Goal: Navigation & Orientation: Find specific page/section

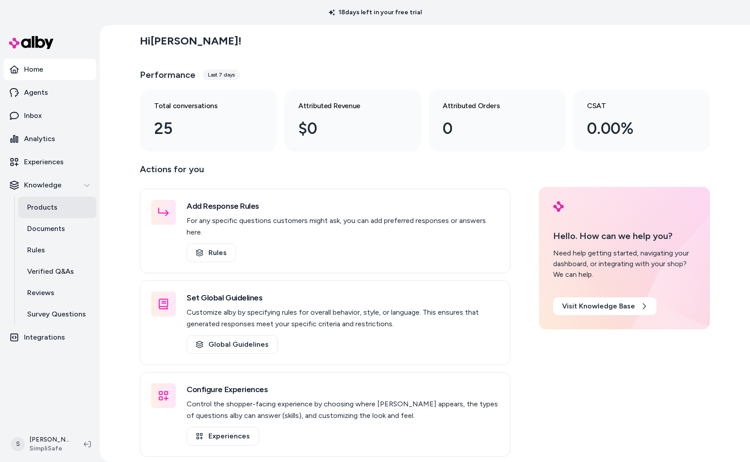
click at [56, 209] on link "Products" at bounding box center [57, 207] width 78 height 21
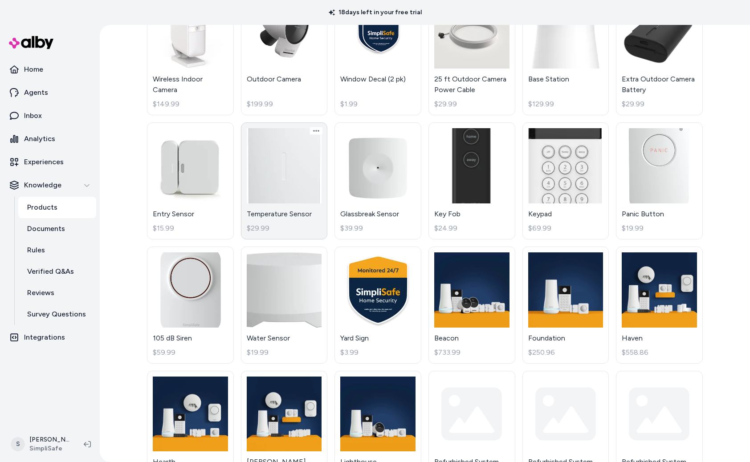
scroll to position [287, 0]
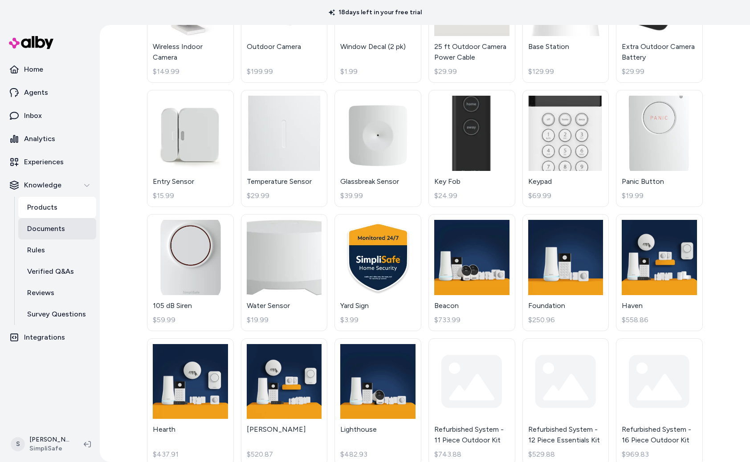
click at [41, 232] on p "Documents" at bounding box center [46, 228] width 38 height 11
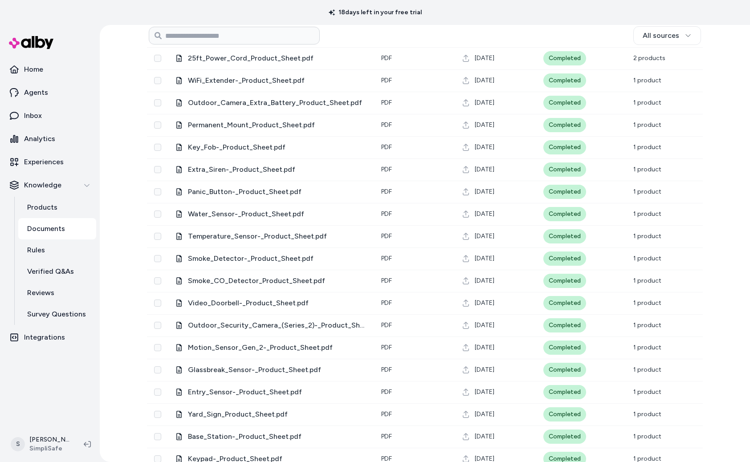
scroll to position [434, 0]
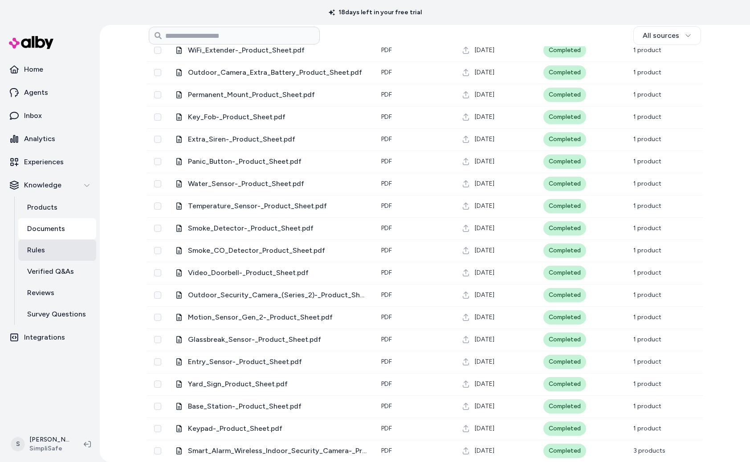
click at [58, 250] on link "Rules" at bounding box center [57, 249] width 78 height 21
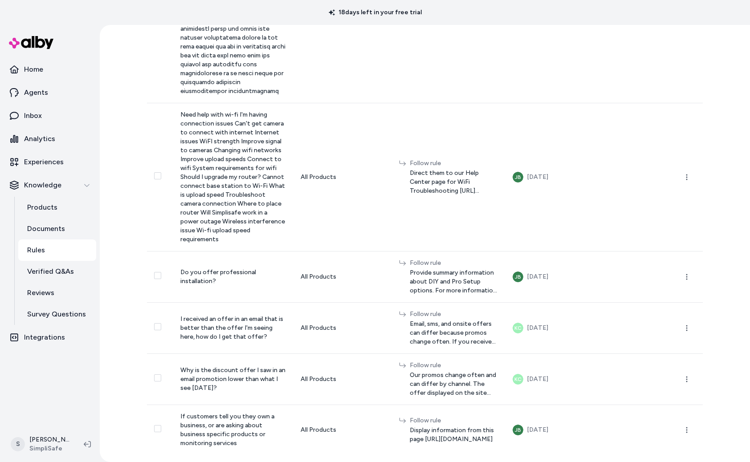
scroll to position [3843, 0]
click at [38, 114] on p "Inbox" at bounding box center [33, 115] width 18 height 11
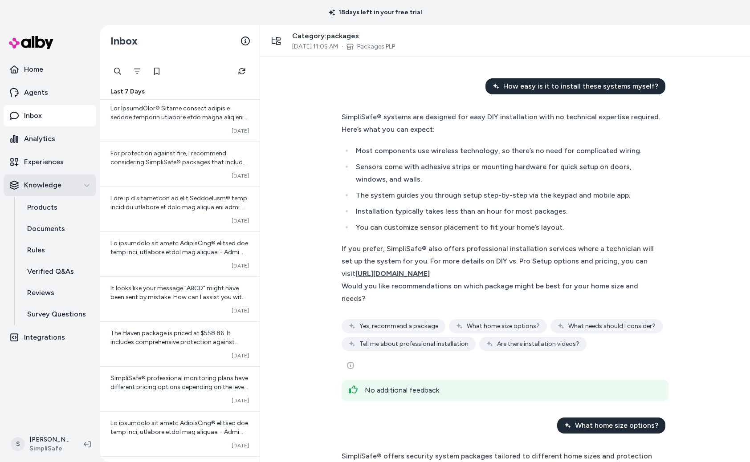
scroll to position [806, 0]
click at [42, 131] on link "Analytics" at bounding box center [50, 138] width 93 height 21
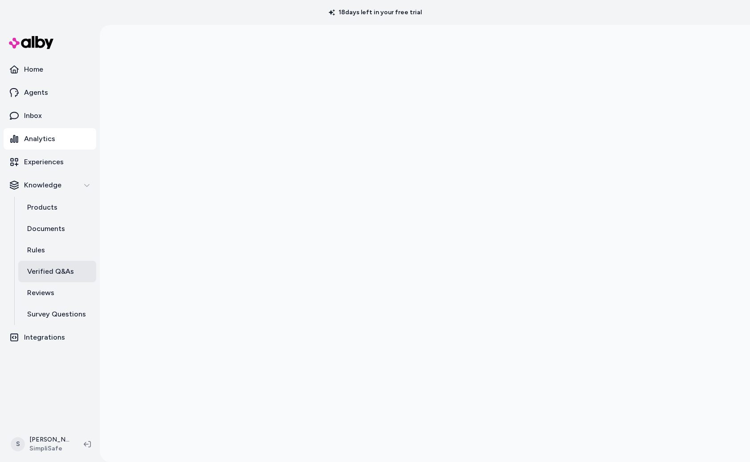
click at [61, 278] on link "Verified Q&As" at bounding box center [57, 271] width 78 height 21
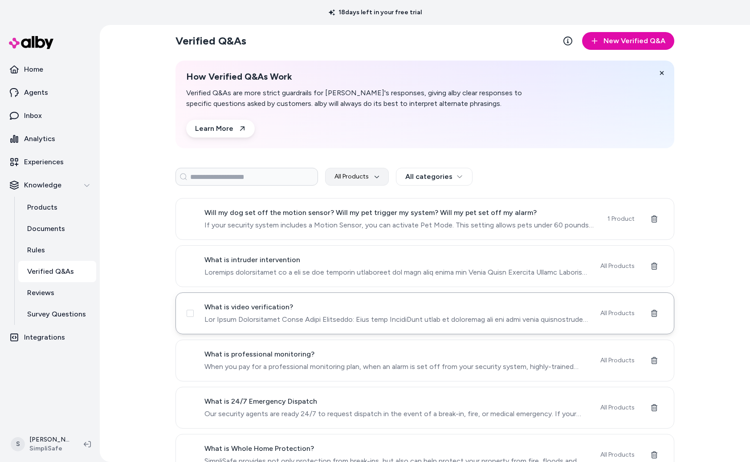
scroll to position [61, 0]
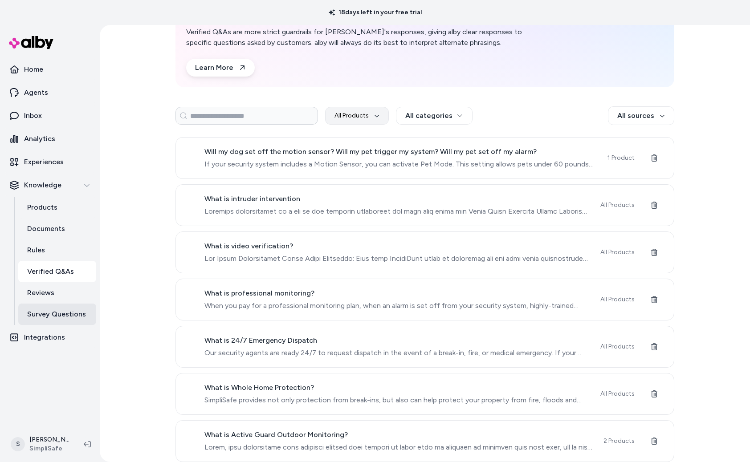
click at [49, 311] on p "Survey Questions" at bounding box center [56, 314] width 59 height 11
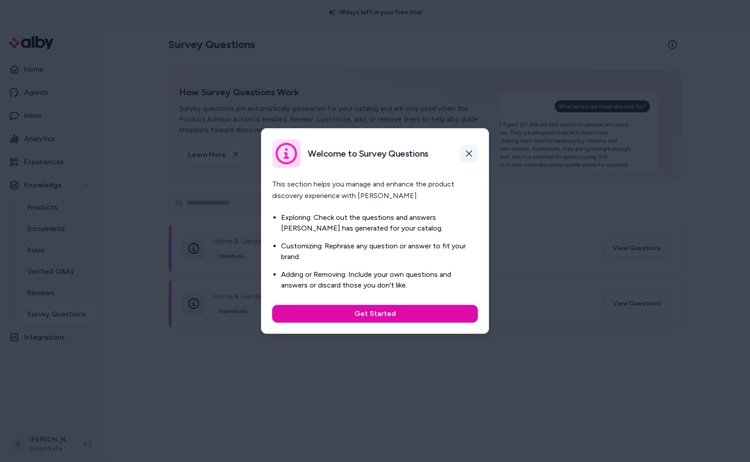
click at [472, 161] on button "button" at bounding box center [469, 154] width 18 height 18
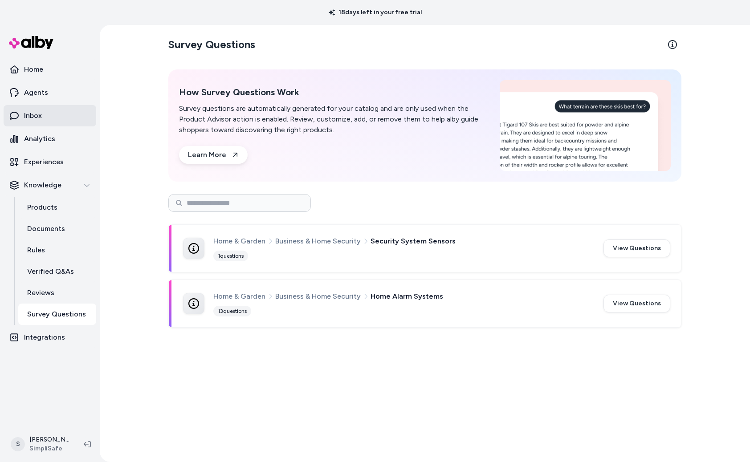
click at [48, 121] on link "Inbox" at bounding box center [50, 115] width 93 height 21
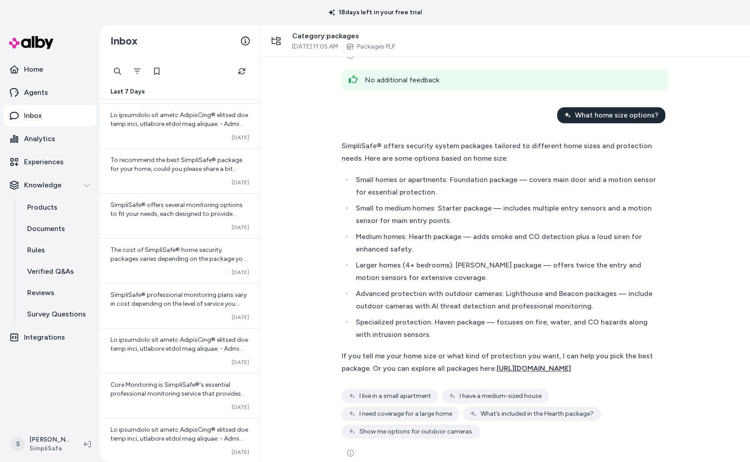
scroll to position [321, 0]
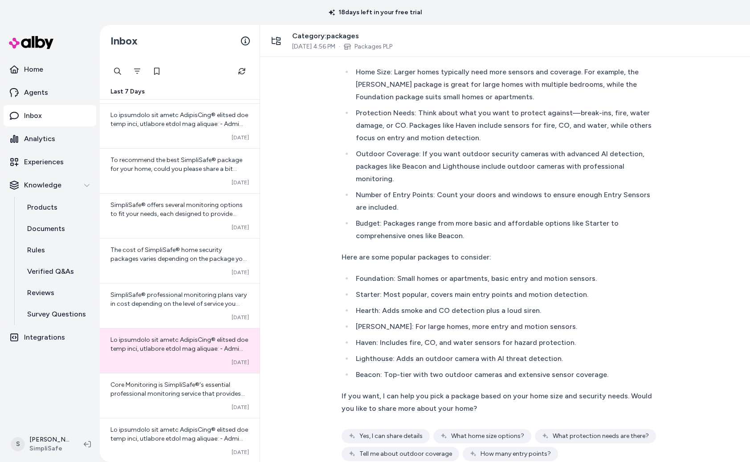
scroll to position [105, 0]
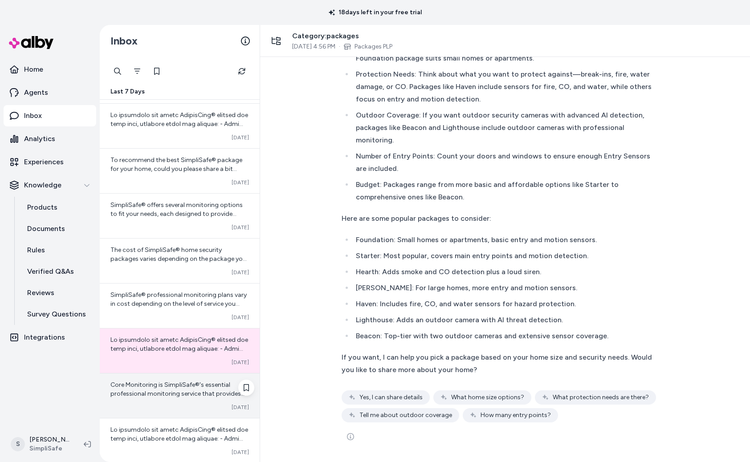
click at [169, 386] on span "Core Monitoring is SimpliSafe®'s essential professional monitoring service that…" at bounding box center [179, 465] width 138 height 168
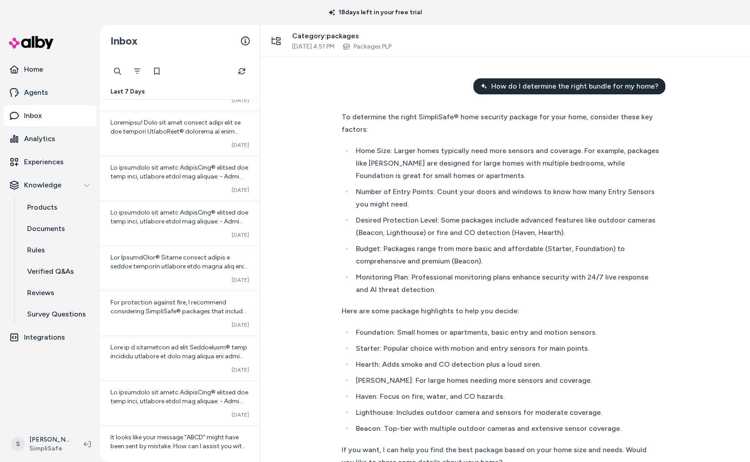
scroll to position [678, 0]
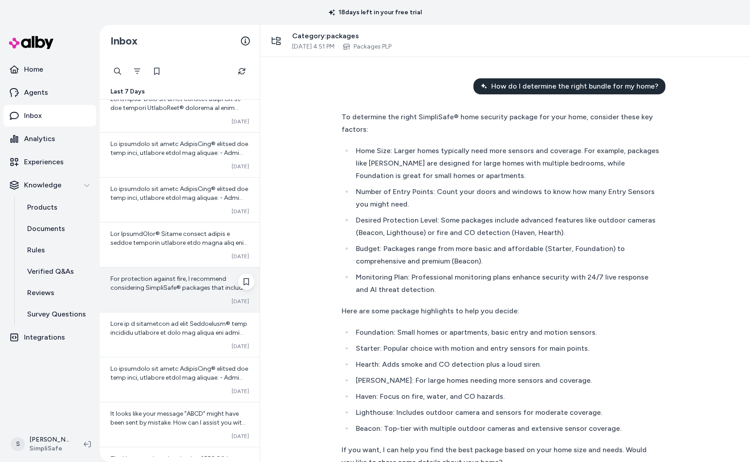
click at [166, 296] on div "For protection against fire, I recommend considering SimpliSafe® packages that …" at bounding box center [180, 290] width 160 height 45
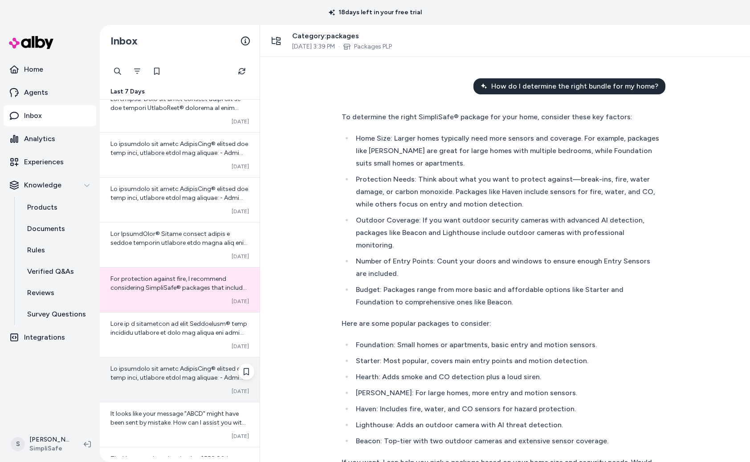
click at [160, 363] on div "Converted [DATE]" at bounding box center [180, 379] width 160 height 45
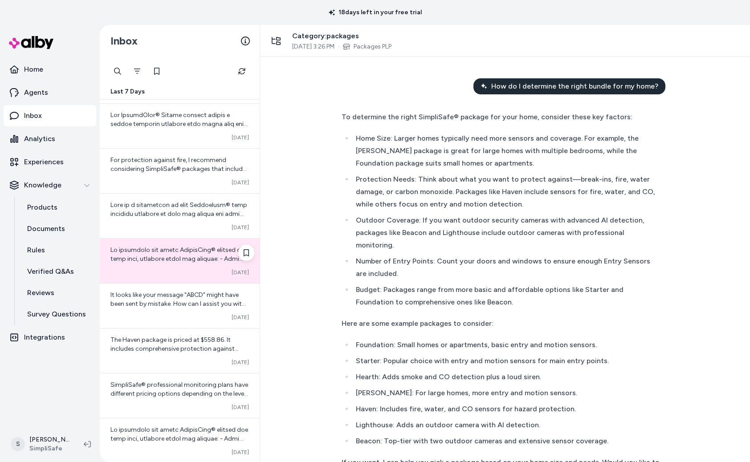
scroll to position [811, 0]
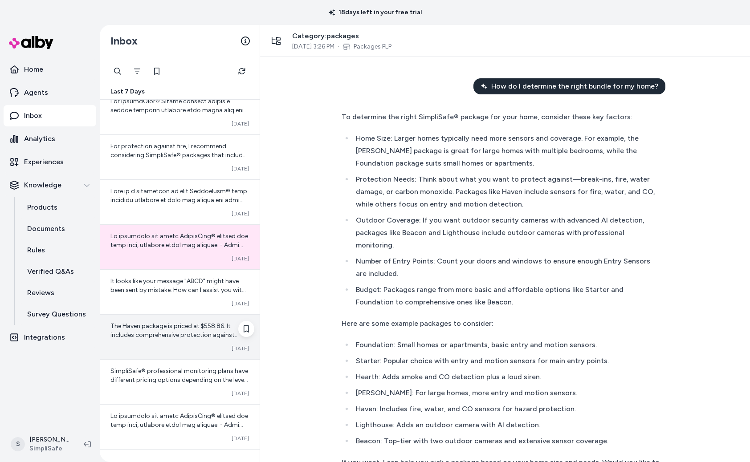
click at [152, 339] on div "The Haven package is priced at $558.86. It includes comprehensive protection ag…" at bounding box center [179, 331] width 138 height 18
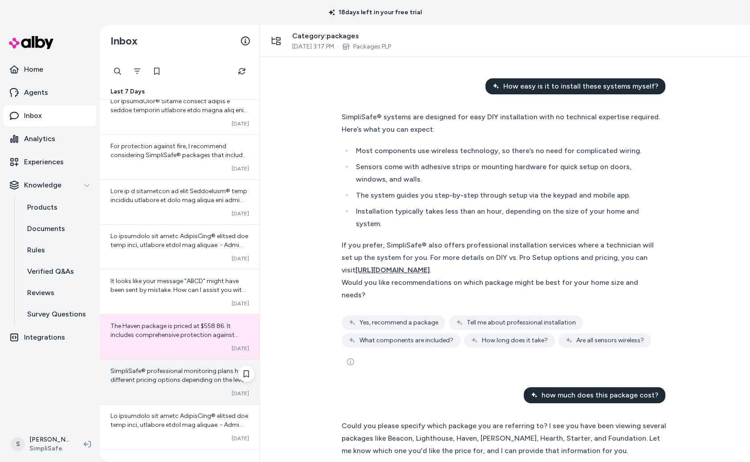
click at [160, 371] on span "SimpliSafe® professional monitoring plans have different pricing options depend…" at bounding box center [179, 433] width 138 height 132
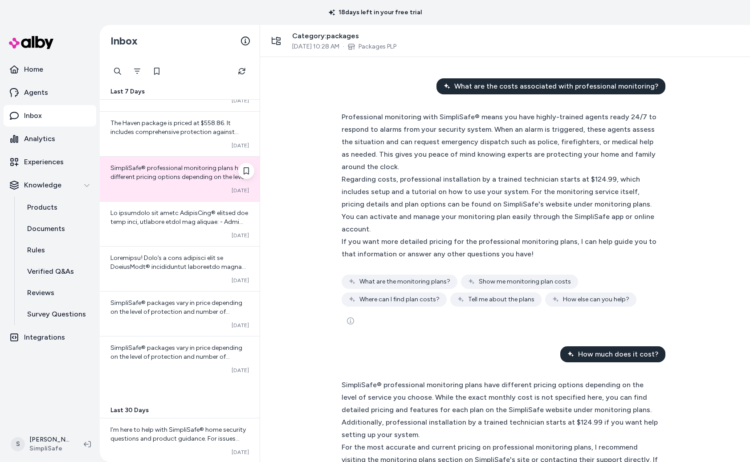
scroll to position [1026, 0]
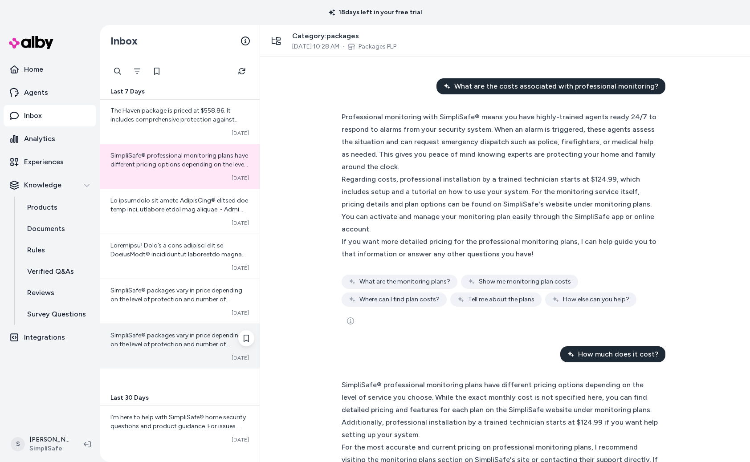
click at [160, 351] on div "SimpliSafe® packages vary in price depending on the level of protection and num…" at bounding box center [180, 346] width 160 height 45
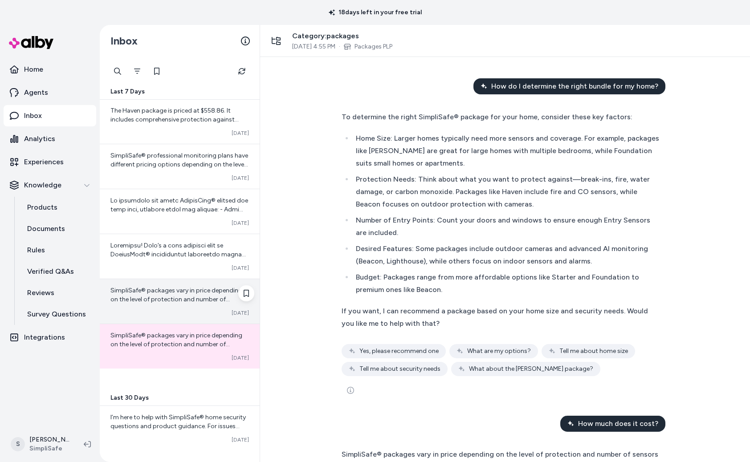
click at [161, 307] on div "SimpliSafe® packages vary in price depending on the level of protection and num…" at bounding box center [180, 301] width 160 height 45
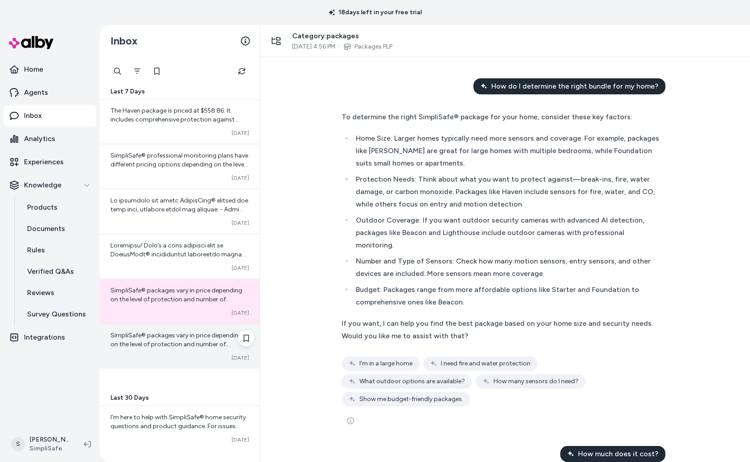
click at [171, 345] on span "SimpliSafe® packages vary in price depending on the level of protection and num…" at bounding box center [179, 425] width 138 height 186
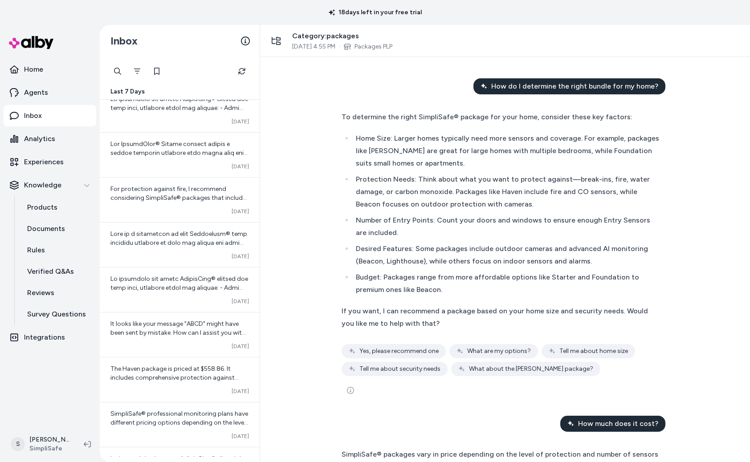
scroll to position [762, 0]
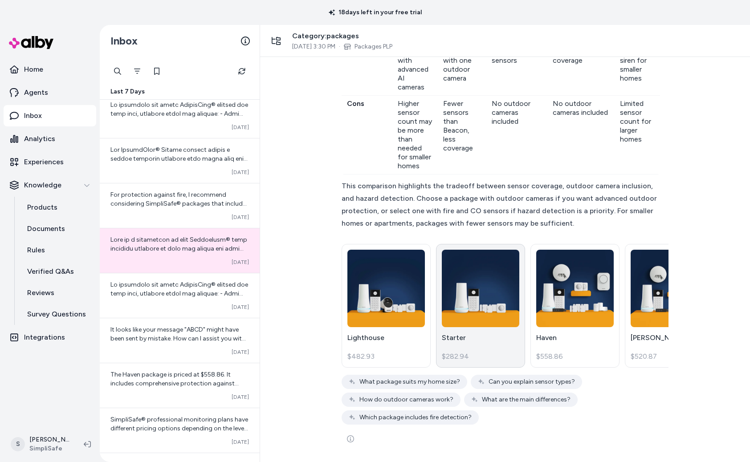
scroll to position [866, 0]
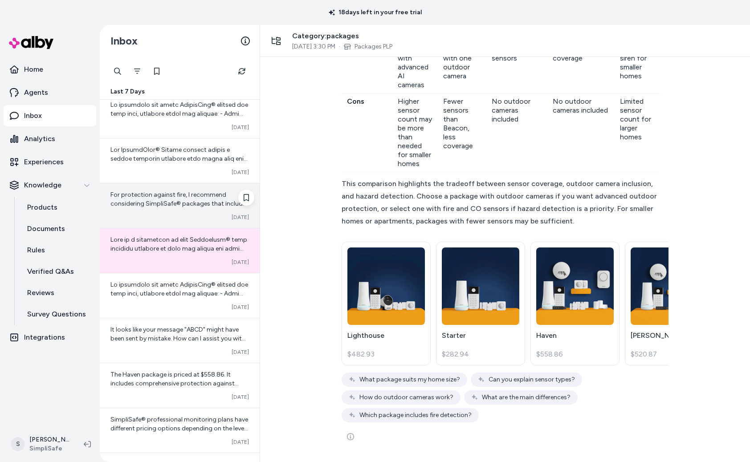
click at [198, 197] on span "For protection against fire, I recommend considering SimpliSafe® packages that …" at bounding box center [179, 266] width 138 height 150
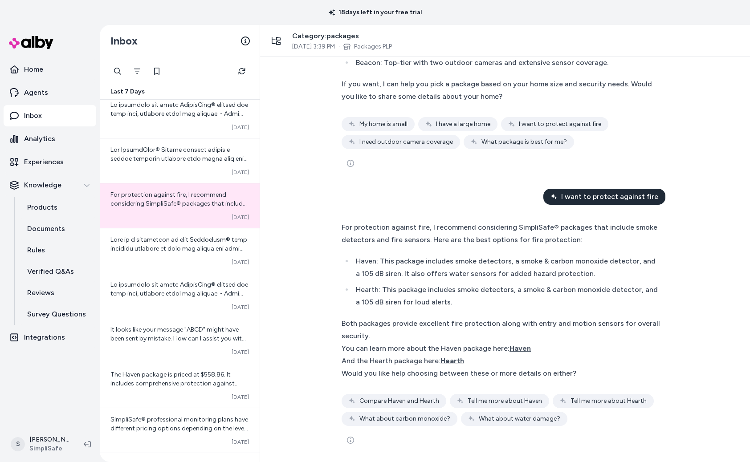
scroll to position [382, 0]
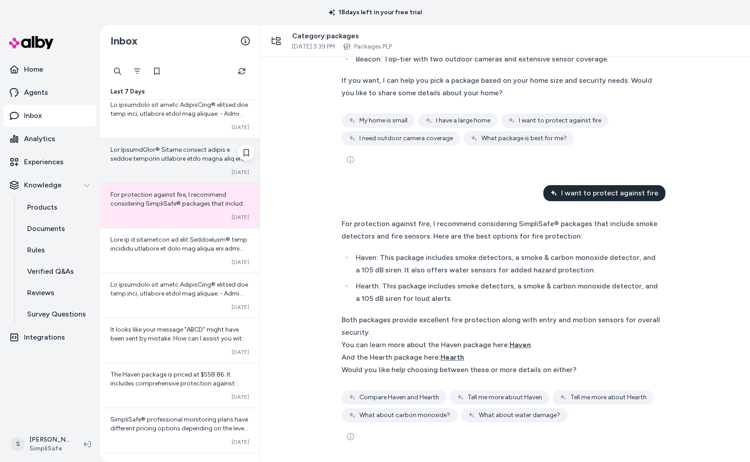
click at [183, 156] on span at bounding box center [179, 288] width 138 height 284
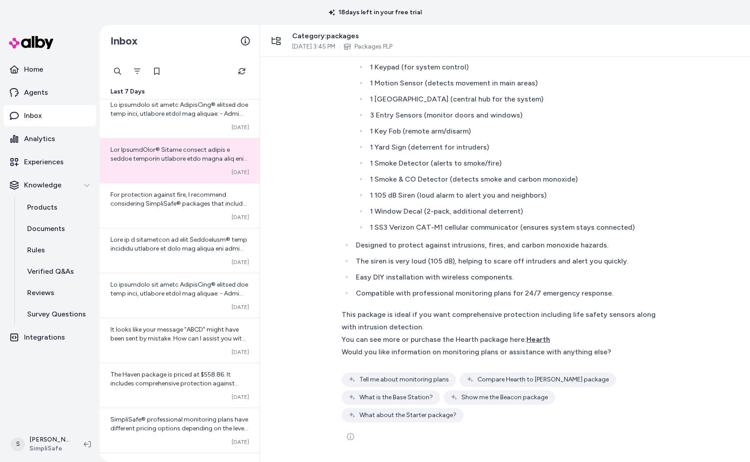
scroll to position [1765, 0]
click at [168, 113] on span at bounding box center [179, 243] width 138 height 284
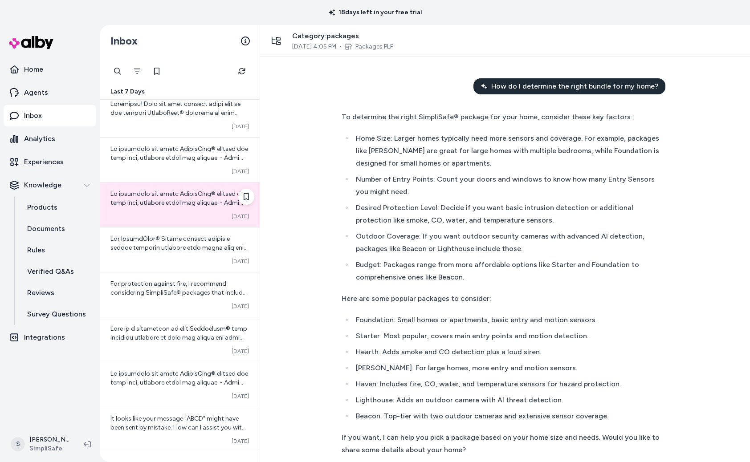
scroll to position [673, 0]
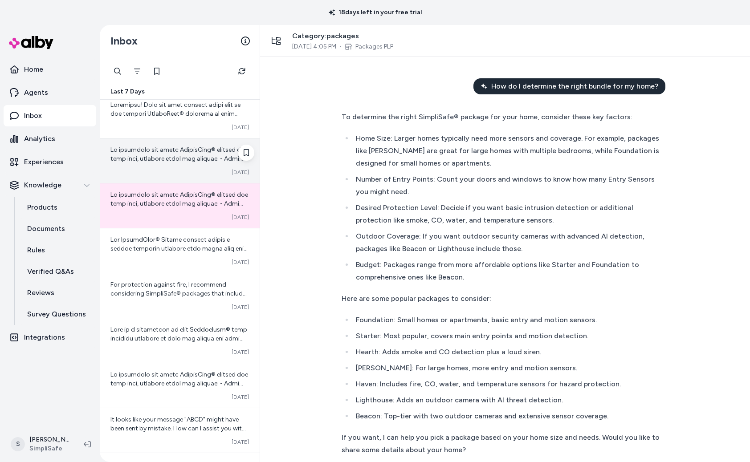
click at [163, 158] on span at bounding box center [179, 292] width 138 height 292
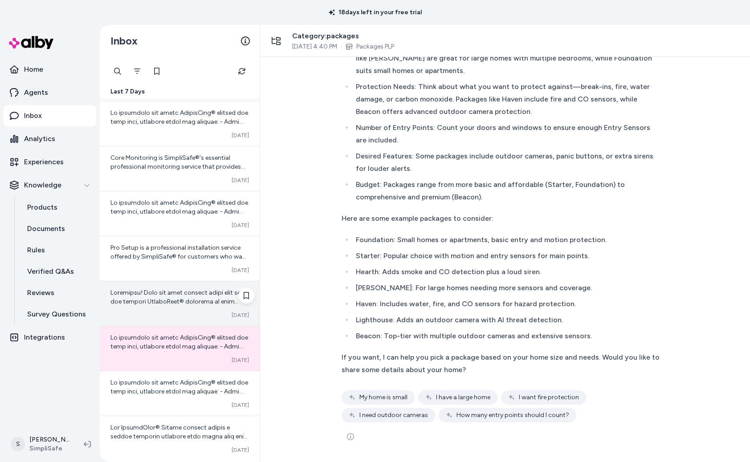
scroll to position [455, 0]
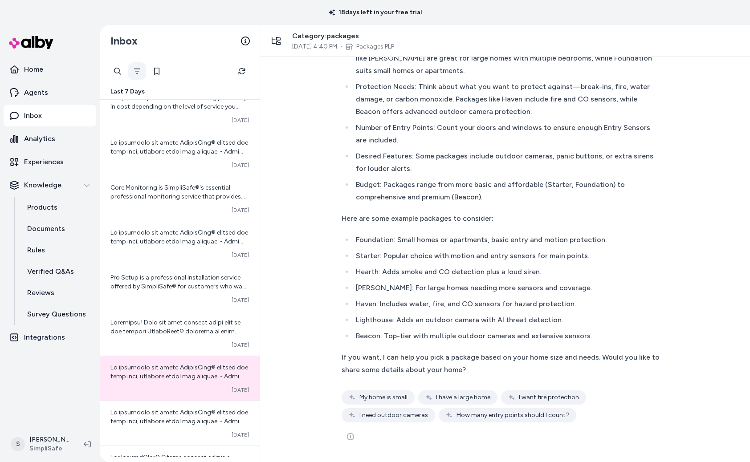
click at [135, 73] on icon "Filter" at bounding box center [137, 71] width 7 height 7
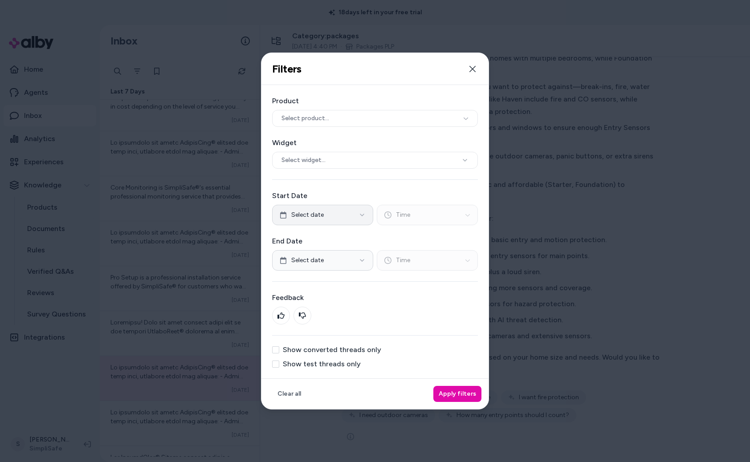
click at [356, 217] on button "Select date" at bounding box center [322, 215] width 101 height 20
click at [283, 243] on icon "Go to previous month" at bounding box center [284, 240] width 6 height 5
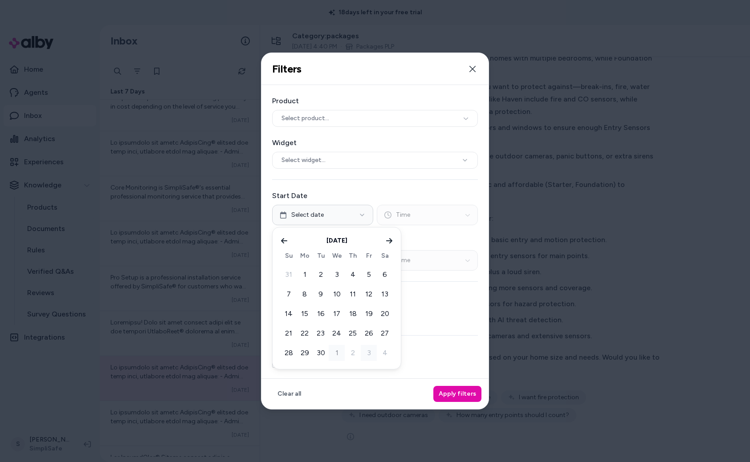
click at [334, 353] on button "1" at bounding box center [336, 353] width 16 height 16
click at [438, 243] on label "End Date" at bounding box center [375, 241] width 206 height 11
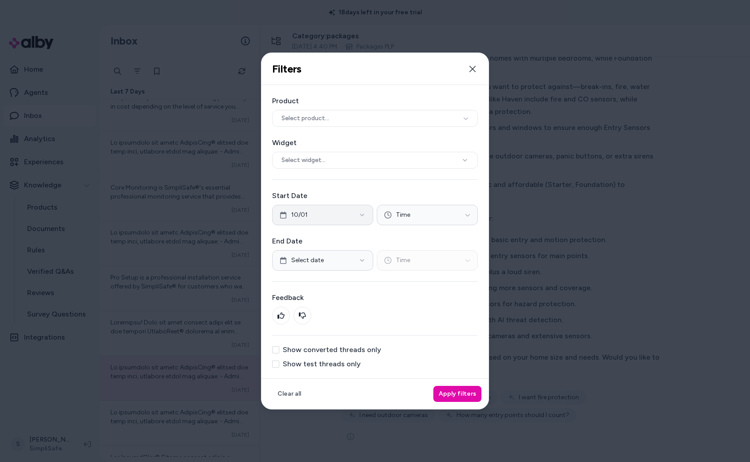
click at [365, 215] on icon "button" at bounding box center [361, 214] width 7 height 7
click at [283, 237] on button "Go to previous month" at bounding box center [284, 241] width 12 height 12
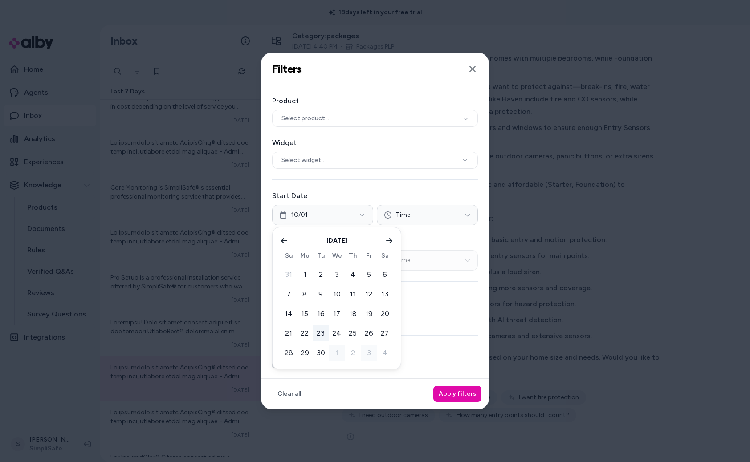
click at [316, 335] on button "23" at bounding box center [320, 333] width 16 height 16
click at [447, 214] on button "Time" at bounding box center [427, 215] width 101 height 20
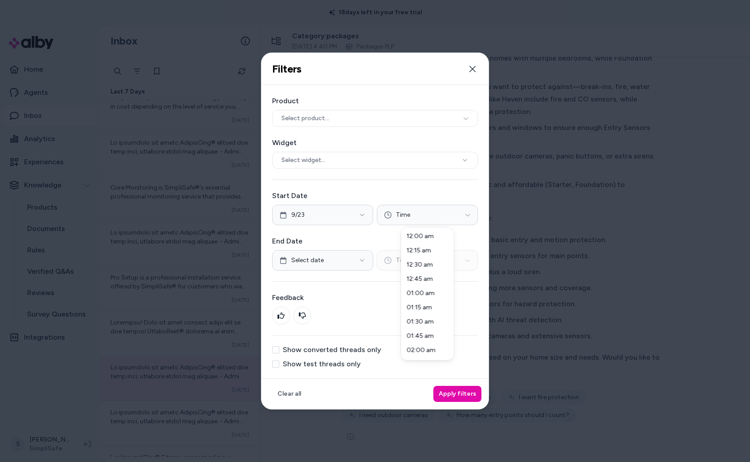
click at [333, 257] on div at bounding box center [375, 231] width 750 height 462
click at [333, 257] on button "Select date" at bounding box center [322, 260] width 101 height 20
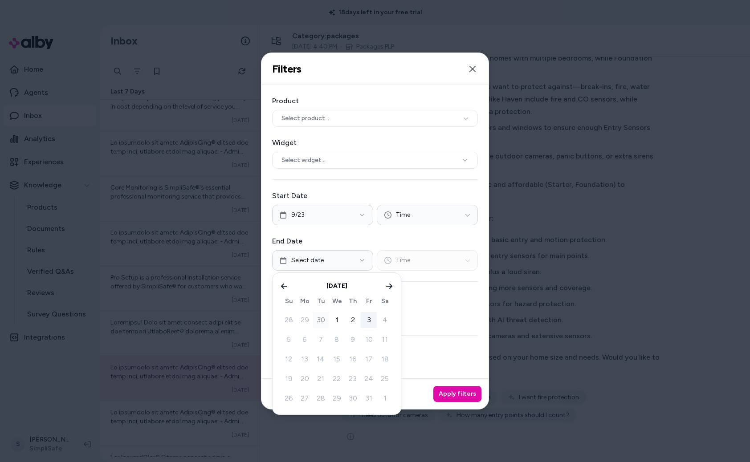
click at [322, 321] on button "30" at bounding box center [320, 320] width 16 height 16
click at [460, 393] on button "Apply filters" at bounding box center [457, 394] width 48 height 16
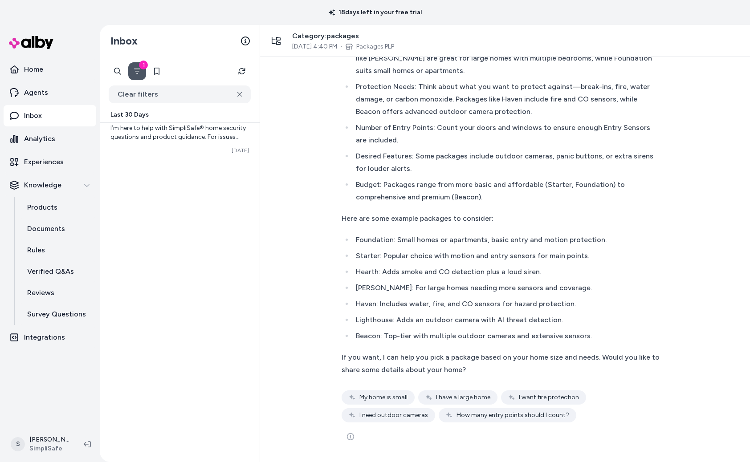
scroll to position [6, 0]
click at [174, 138] on span "I’m here to help with SimpliSafe® home security questions and product guidance.…" at bounding box center [177, 159] width 135 height 70
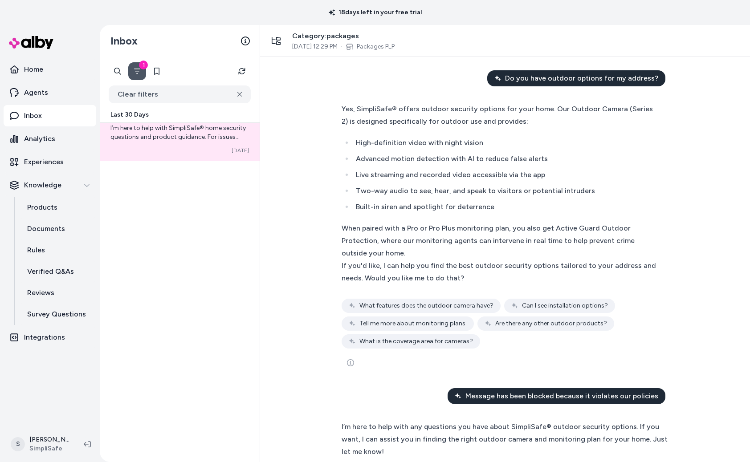
scroll to position [1458, 0]
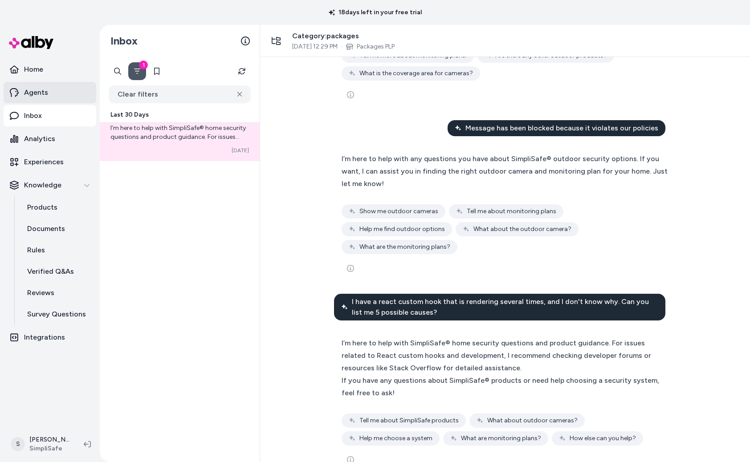
click at [39, 93] on p "Agents" at bounding box center [36, 92] width 24 height 11
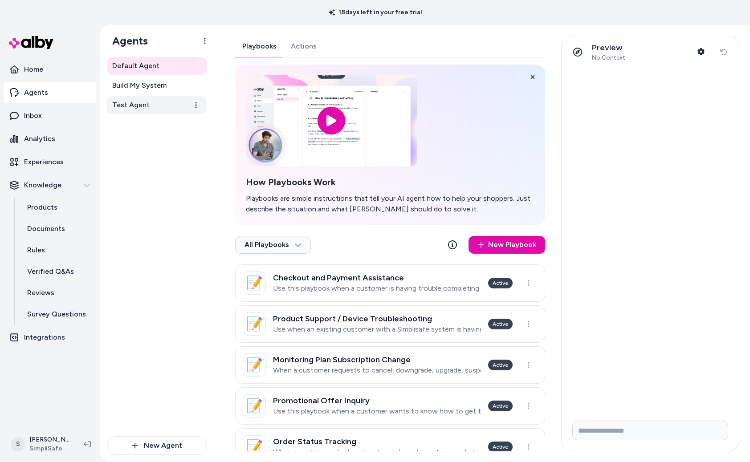
click at [147, 103] on link "Test Agent" at bounding box center [157, 105] width 100 height 18
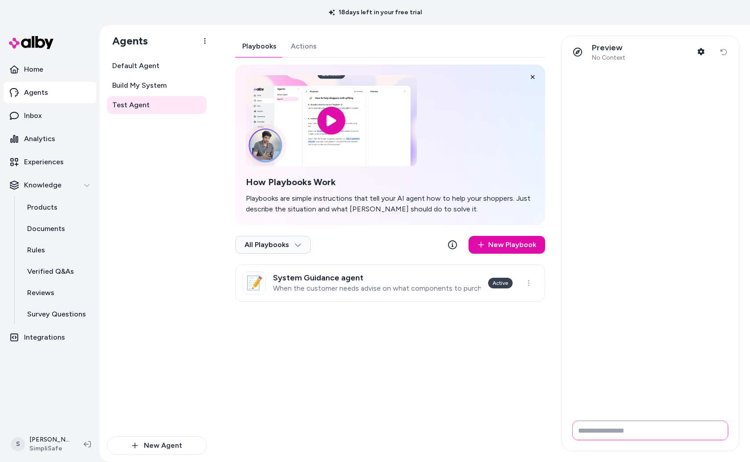
click at [596, 425] on input "Write your prompt here" at bounding box center [650, 431] width 156 height 20
type input "*"
type input "**********"
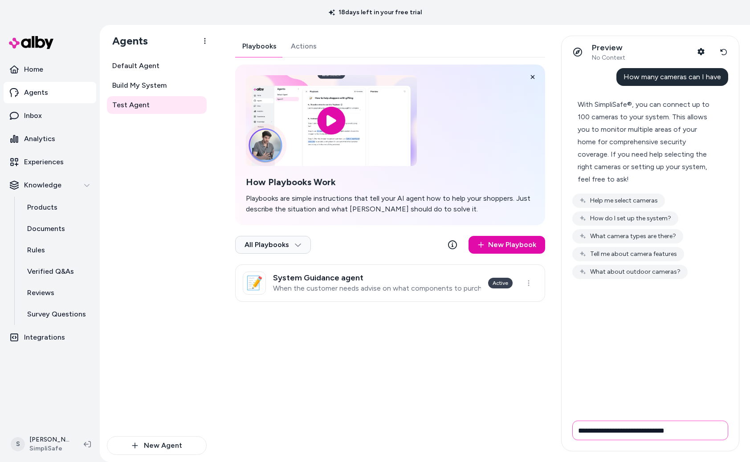
type input "**********"
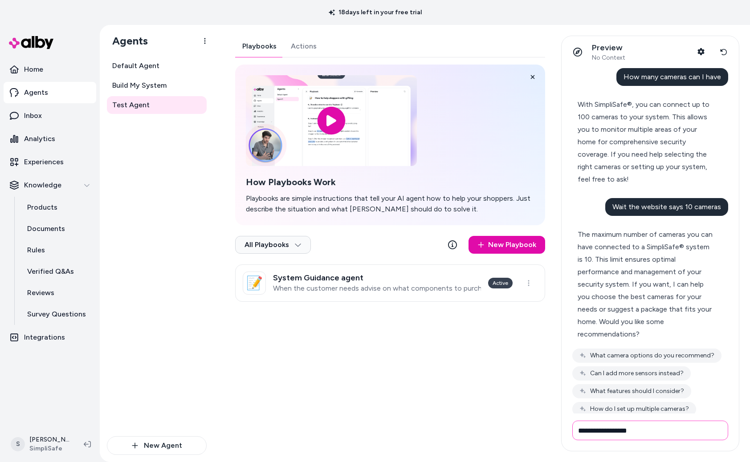
type input "**********"
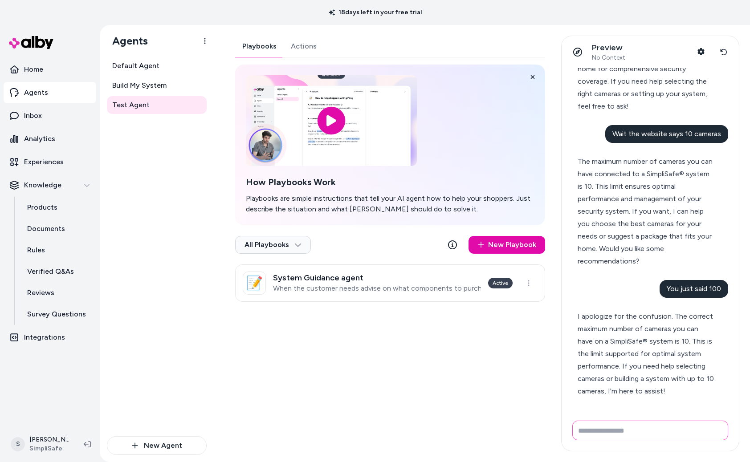
scroll to position [100, 0]
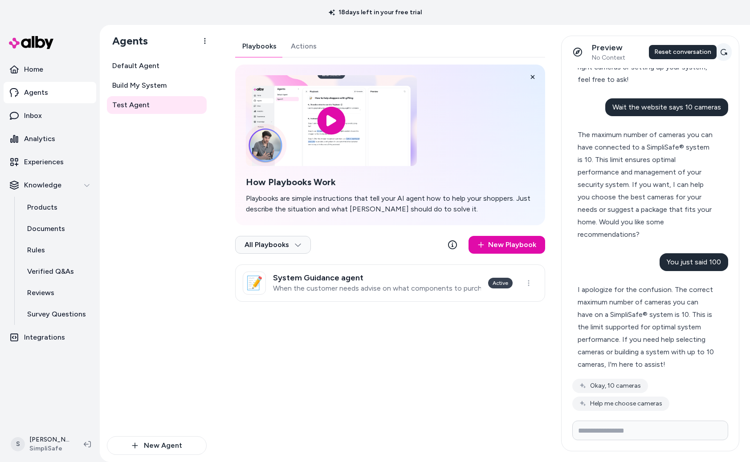
click at [725, 53] on icon at bounding box center [723, 52] width 7 height 6
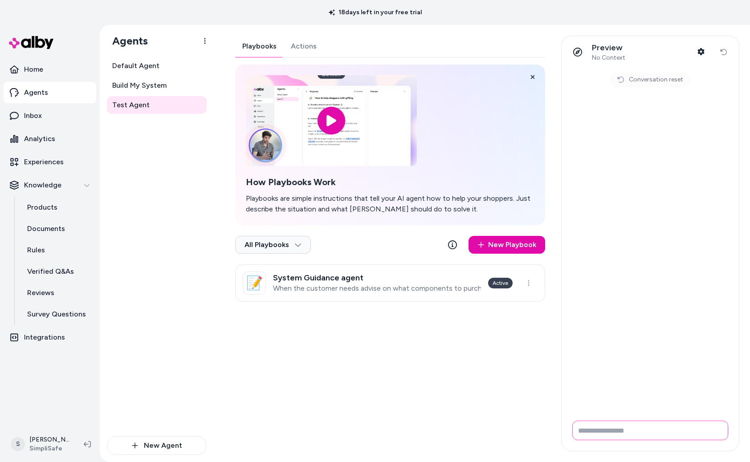
click at [612, 425] on input "Write your prompt here" at bounding box center [650, 431] width 156 height 20
type input "**********"
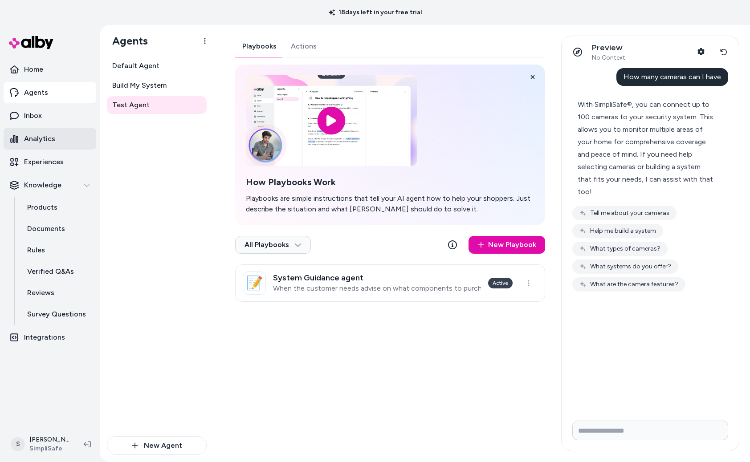
click at [53, 142] on p "Analytics" at bounding box center [39, 139] width 31 height 11
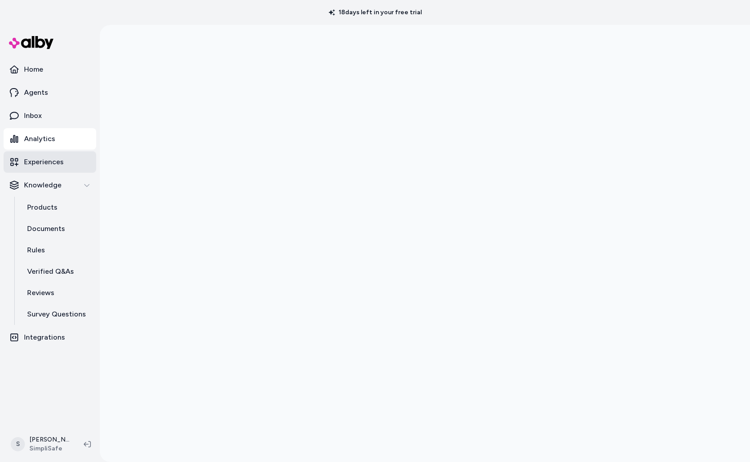
click at [48, 164] on p "Experiences" at bounding box center [44, 162] width 40 height 11
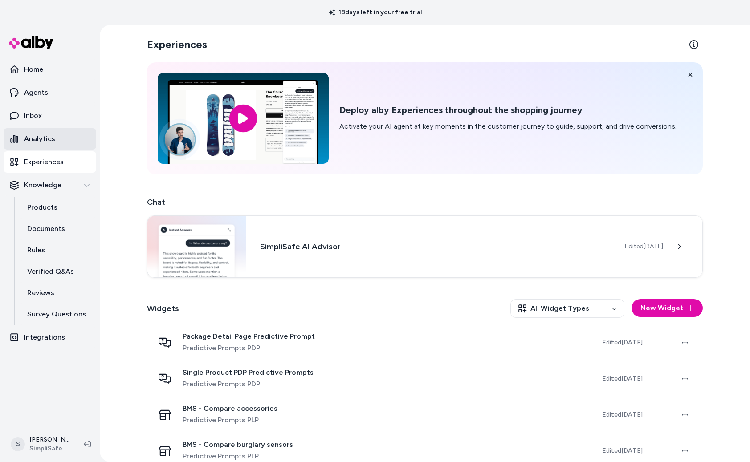
click at [46, 132] on link "Analytics" at bounding box center [50, 138] width 93 height 21
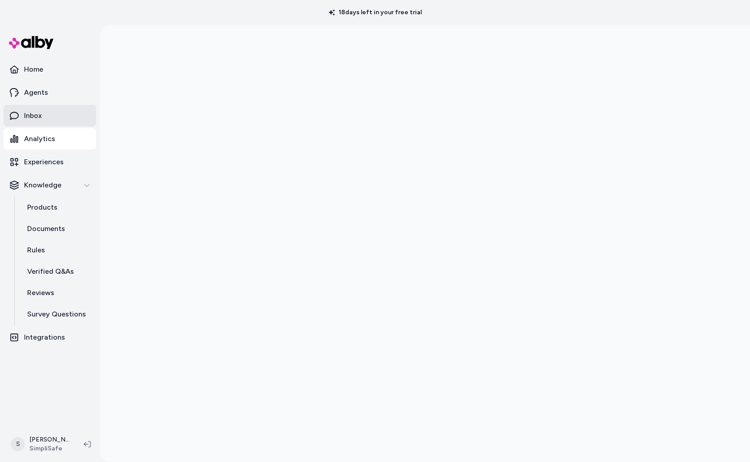
click at [38, 114] on p "Inbox" at bounding box center [33, 115] width 18 height 11
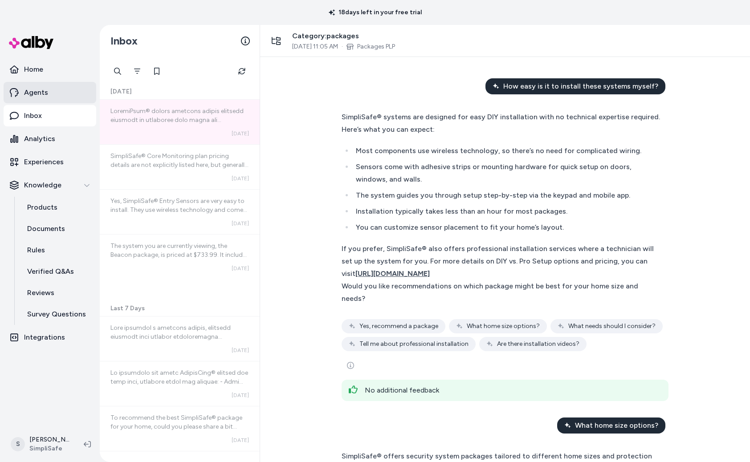
click at [45, 97] on p "Agents" at bounding box center [36, 92] width 24 height 11
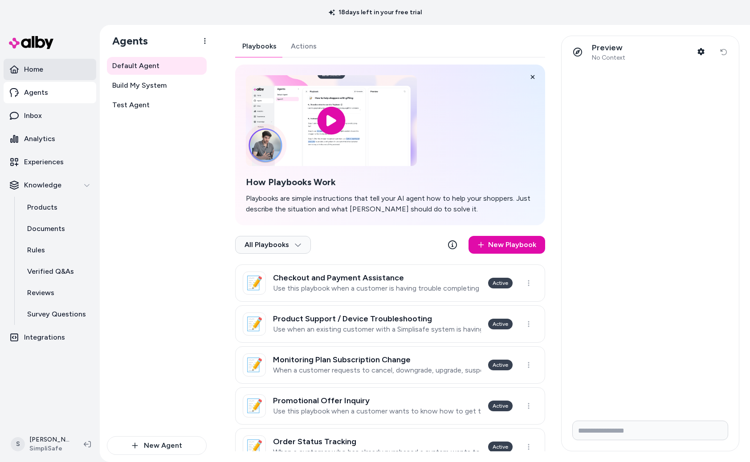
click at [44, 74] on link "Home" at bounding box center [50, 69] width 93 height 21
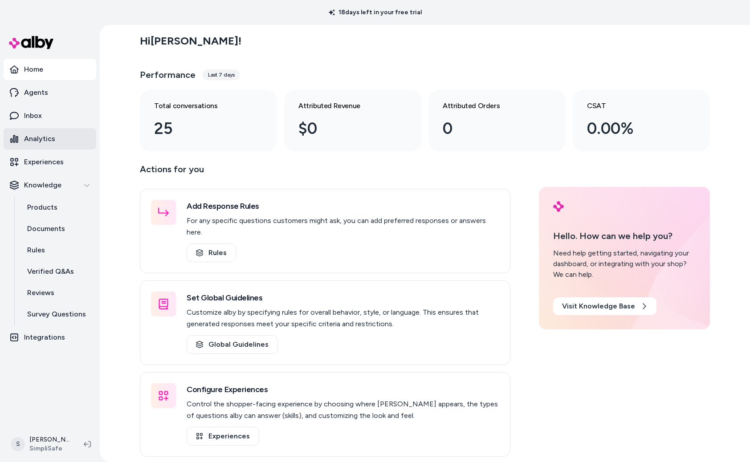
click at [47, 141] on p "Analytics" at bounding box center [39, 139] width 31 height 11
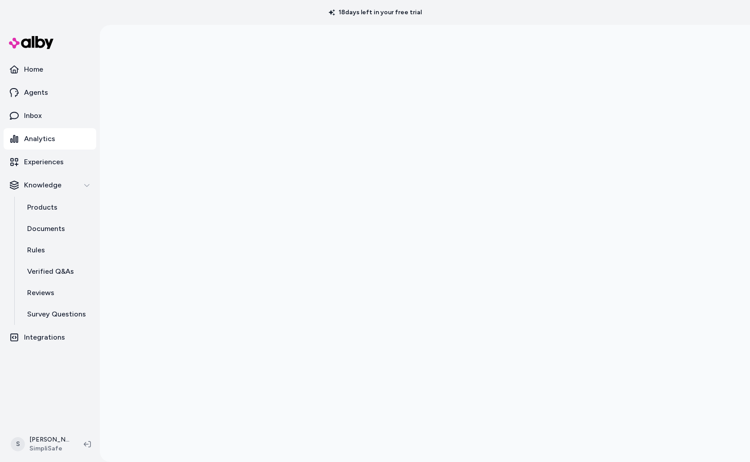
scroll to position [25, 0]
click at [73, 317] on p "Survey Questions" at bounding box center [56, 314] width 59 height 11
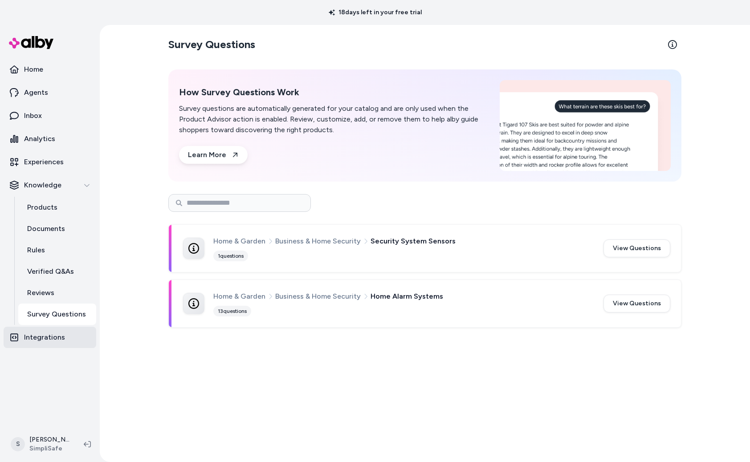
click at [47, 334] on p "Integrations" at bounding box center [44, 337] width 41 height 11
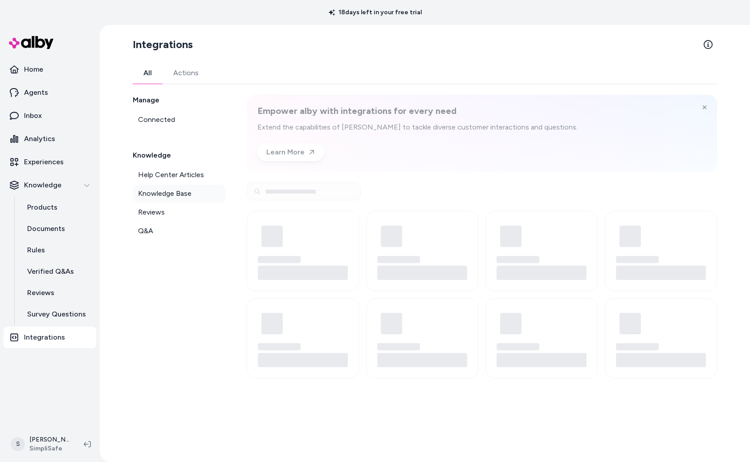
click at [183, 198] on span "Knowledge Base" at bounding box center [164, 193] width 53 height 11
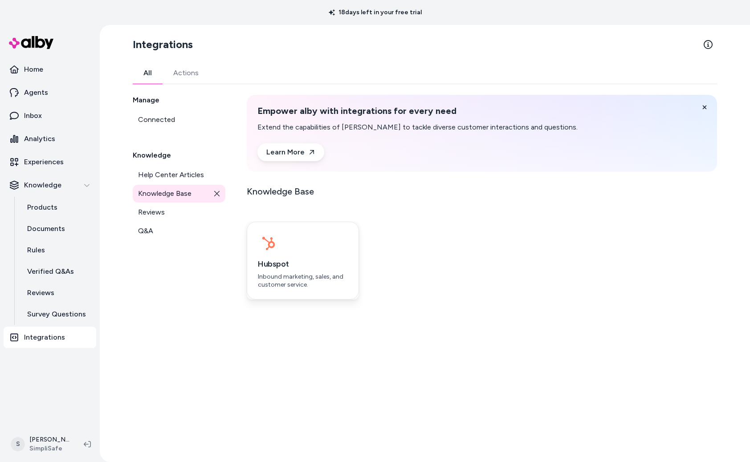
click at [310, 249] on div "button" at bounding box center [303, 243] width 90 height 21
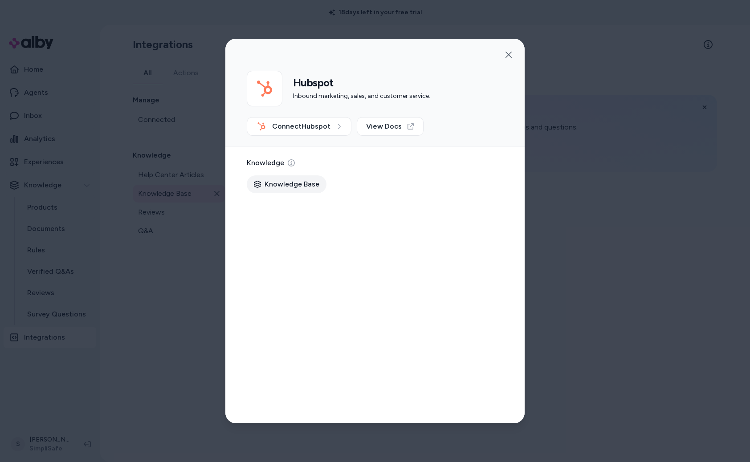
click at [303, 191] on div "Knowledge Base" at bounding box center [287, 184] width 80 height 18
click at [259, 181] on icon at bounding box center [257, 184] width 7 height 7
click at [505, 56] on icon "button" at bounding box center [508, 54] width 7 height 7
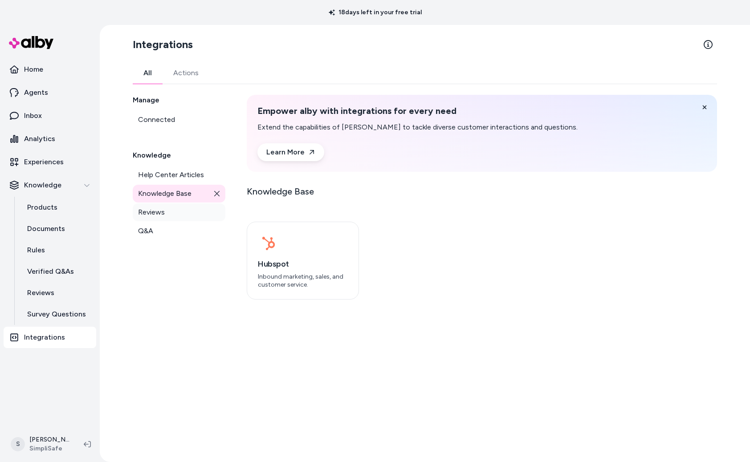
click at [162, 215] on span "Reviews" at bounding box center [151, 212] width 27 height 11
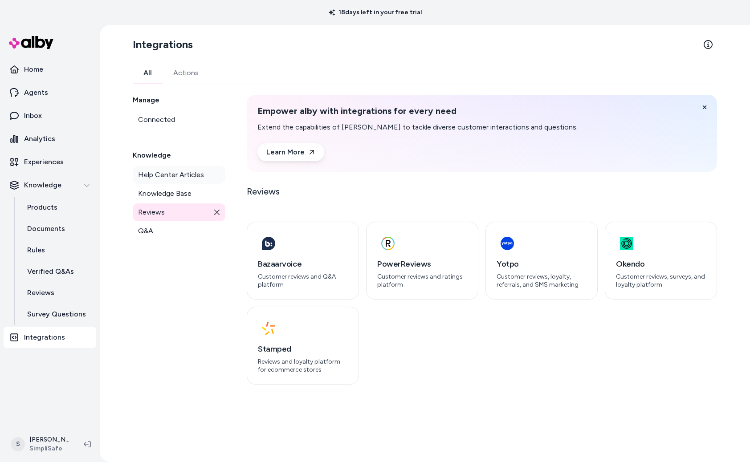
click at [168, 170] on span "Help Center Articles" at bounding box center [171, 175] width 66 height 11
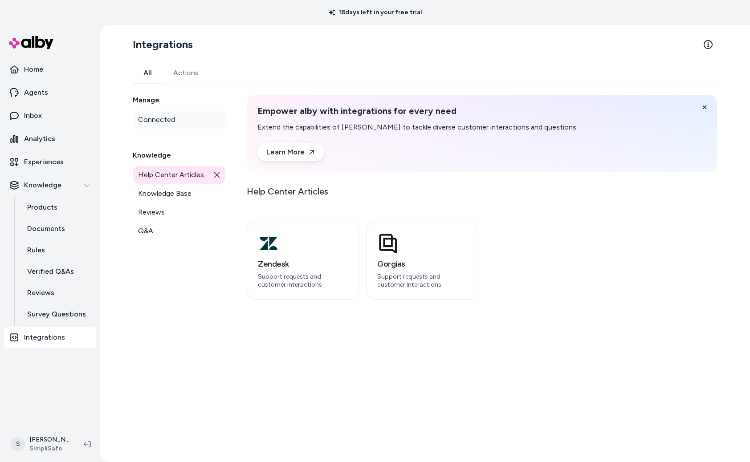
click at [176, 121] on link "Connected" at bounding box center [179, 120] width 93 height 18
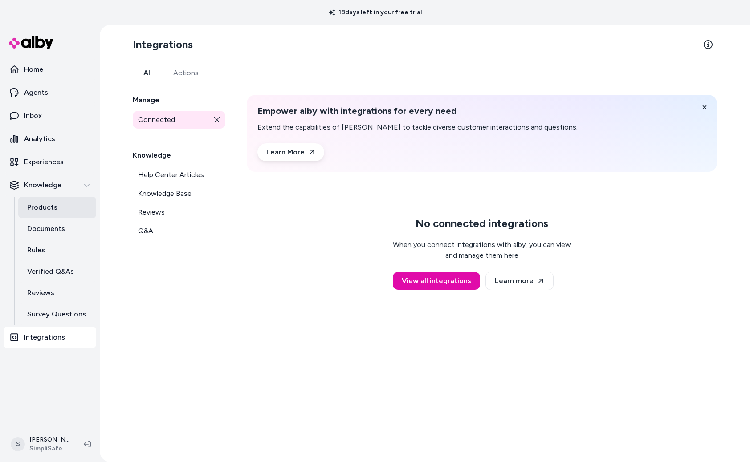
click at [46, 211] on p "Products" at bounding box center [42, 207] width 30 height 11
